Goal: Register for event/course

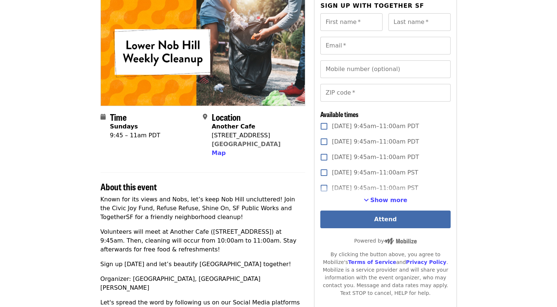
scroll to position [74, 0]
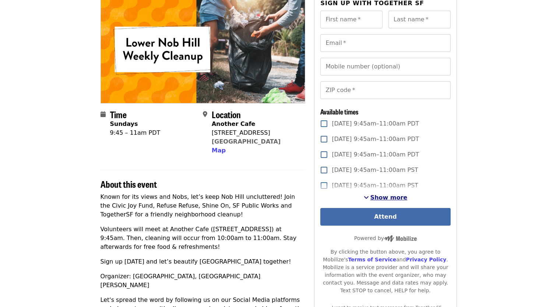
click at [387, 195] on span "Show more" at bounding box center [388, 197] width 37 height 7
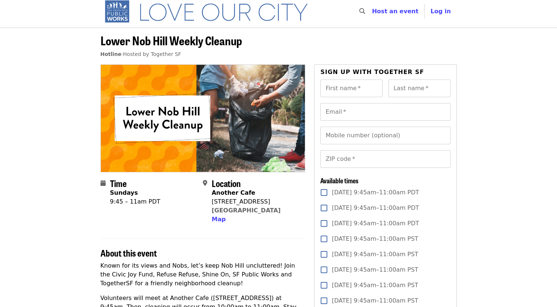
scroll to position [0, 0]
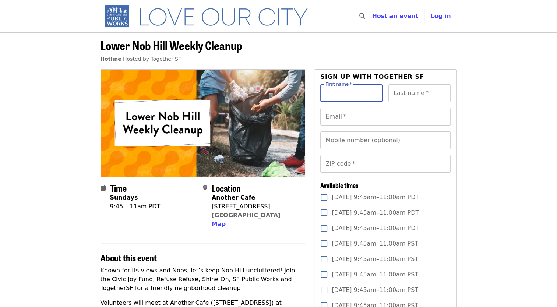
click at [340, 99] on input "First name   *" at bounding box center [351, 93] width 62 height 18
type input "*"
type input "****"
click at [418, 102] on div "First name   * **** First name * Last name   * Last name *" at bounding box center [385, 96] width 130 height 24
click at [418, 92] on input "Last name   *" at bounding box center [419, 93] width 62 height 18
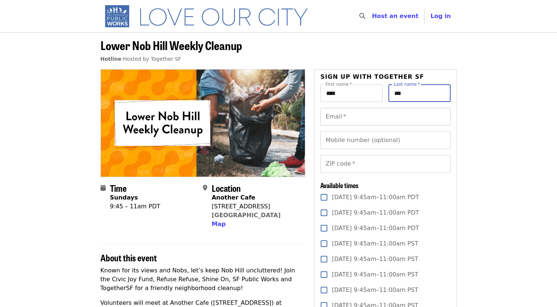
type input "***"
click at [369, 111] on input "Email   *" at bounding box center [385, 117] width 130 height 18
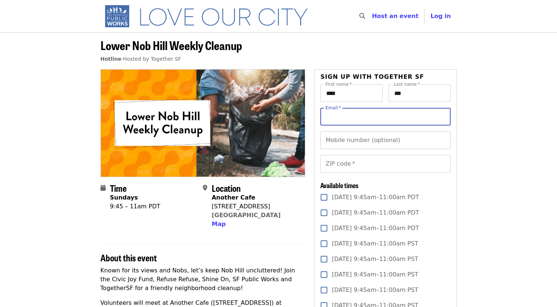
click at [342, 145] on input "Mobile number (optional)" at bounding box center [385, 140] width 130 height 18
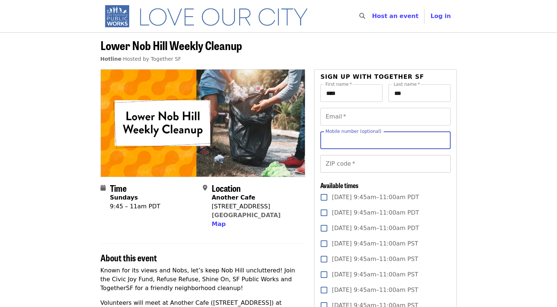
click at [362, 163] on input "ZIP code   *" at bounding box center [385, 164] width 130 height 18
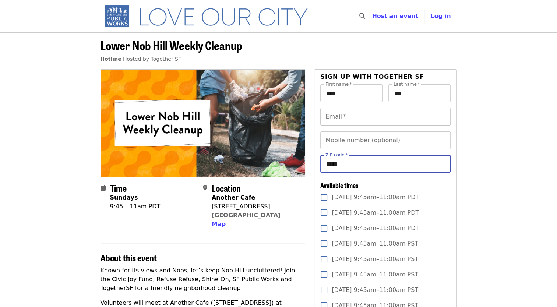
type input "*****"
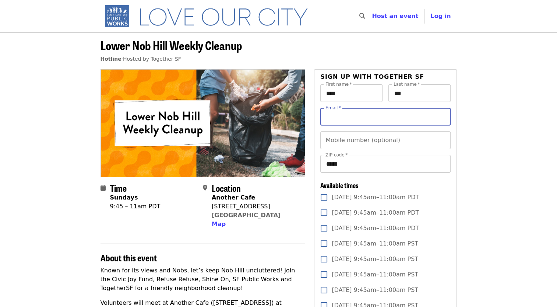
click at [368, 114] on input "Email   *" at bounding box center [385, 117] width 130 height 18
type input "**********"
click at [218, 221] on span "Map" at bounding box center [219, 223] width 14 height 7
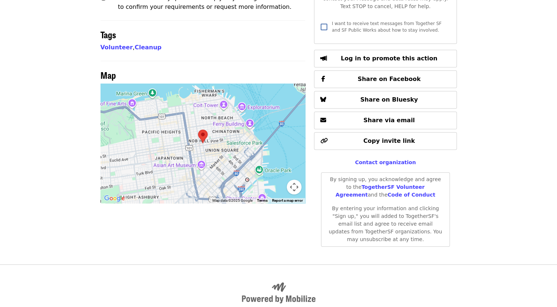
scroll to position [462, 0]
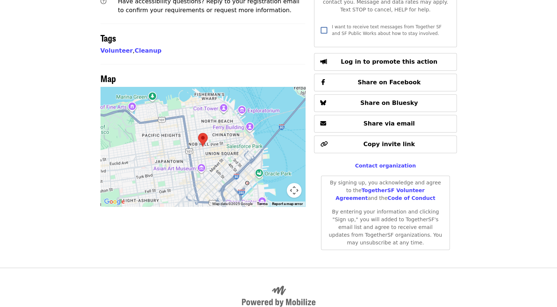
click at [225, 136] on div at bounding box center [202, 147] width 205 height 120
click at [222, 117] on div at bounding box center [202, 147] width 205 height 120
drag, startPoint x: 293, startPoint y: 163, endPoint x: 317, endPoint y: 173, distance: 26.2
click at [294, 183] on button "Map camera controls" at bounding box center [294, 190] width 15 height 15
click at [278, 146] on button "Zoom in" at bounding box center [275, 153] width 15 height 15
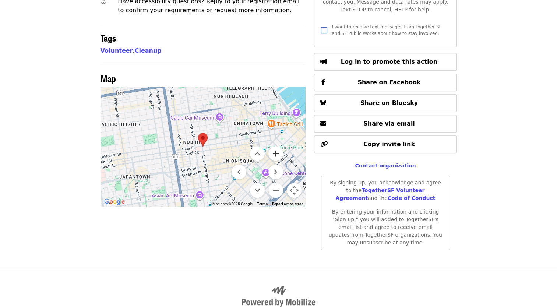
click at [278, 146] on button "Zoom in" at bounding box center [275, 153] width 15 height 15
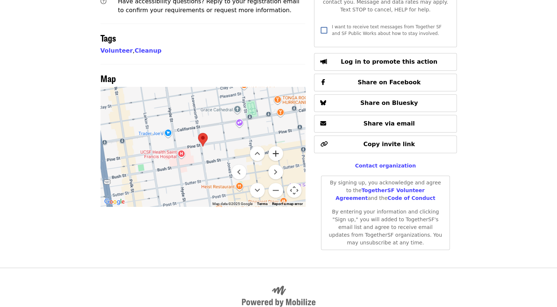
click at [278, 146] on button "Zoom in" at bounding box center [275, 153] width 15 height 15
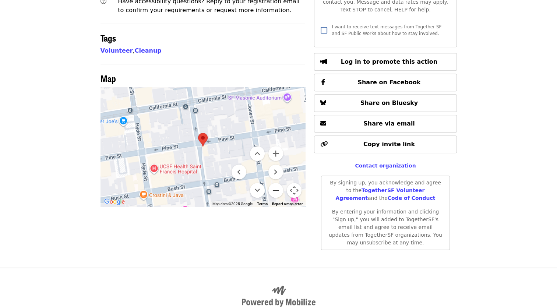
click at [274, 183] on button "Zoom out" at bounding box center [275, 190] width 15 height 15
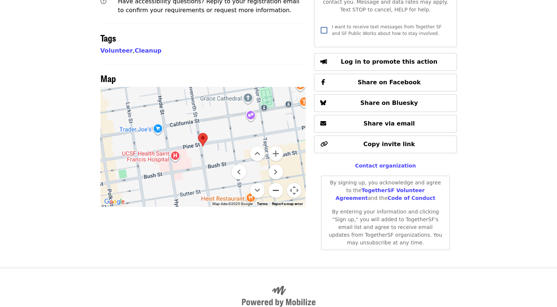
click at [274, 183] on button "Zoom out" at bounding box center [275, 190] width 15 height 15
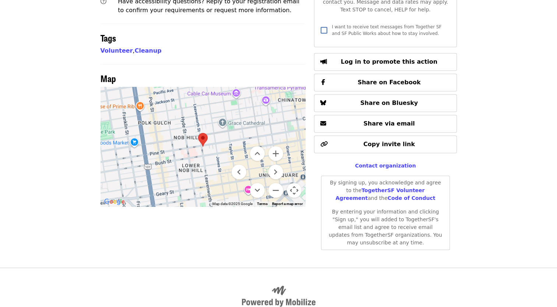
drag, startPoint x: 217, startPoint y: 120, endPoint x: 218, endPoint y: 130, distance: 10.3
click at [218, 130] on div at bounding box center [202, 147] width 205 height 120
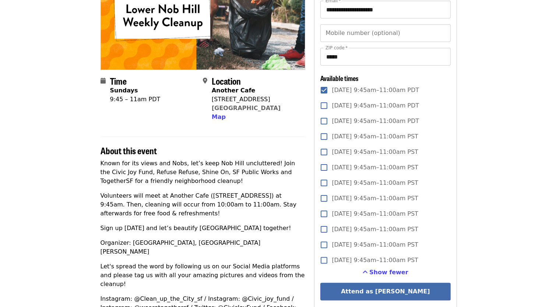
scroll to position [110, 0]
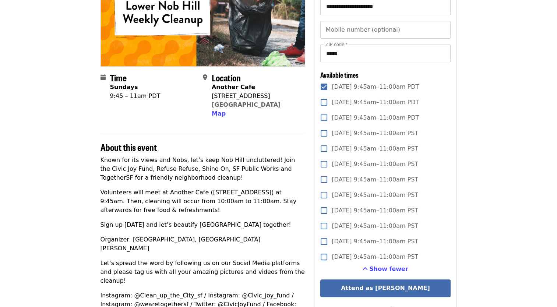
click at [478, 72] on article "Lower Nob Hill Weekly Cleanup Hotline · Hosted by Together SF Time Sundays 9:45…" at bounding box center [278, 270] width 557 height 697
click at [357, 282] on button "Attend as [PERSON_NAME]" at bounding box center [385, 288] width 130 height 18
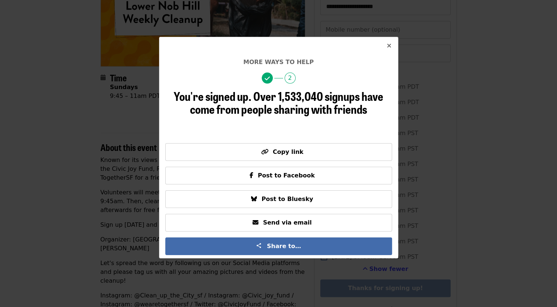
click at [387, 46] on icon "times icon" at bounding box center [389, 45] width 4 height 7
